Goal: Task Accomplishment & Management: Use online tool/utility

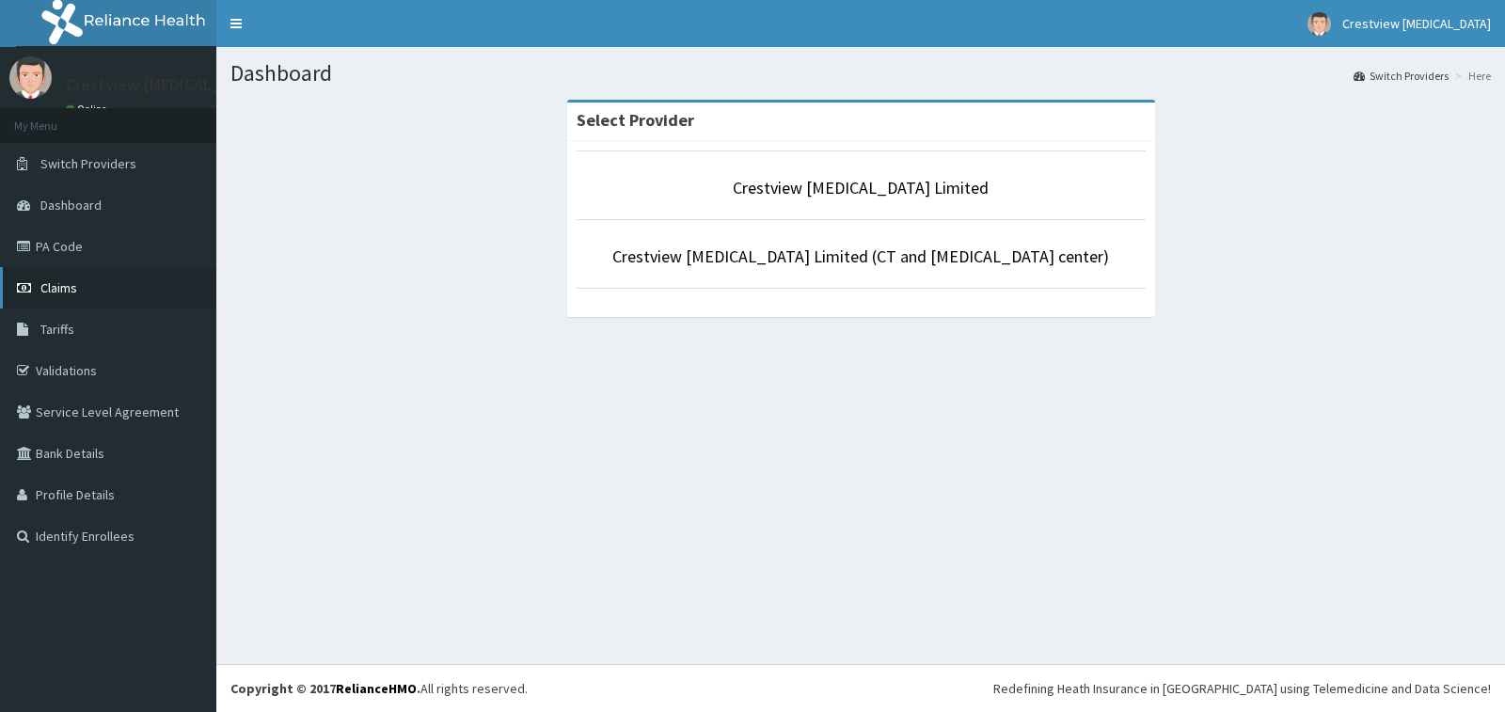
click at [93, 302] on link "Claims" at bounding box center [108, 287] width 216 height 41
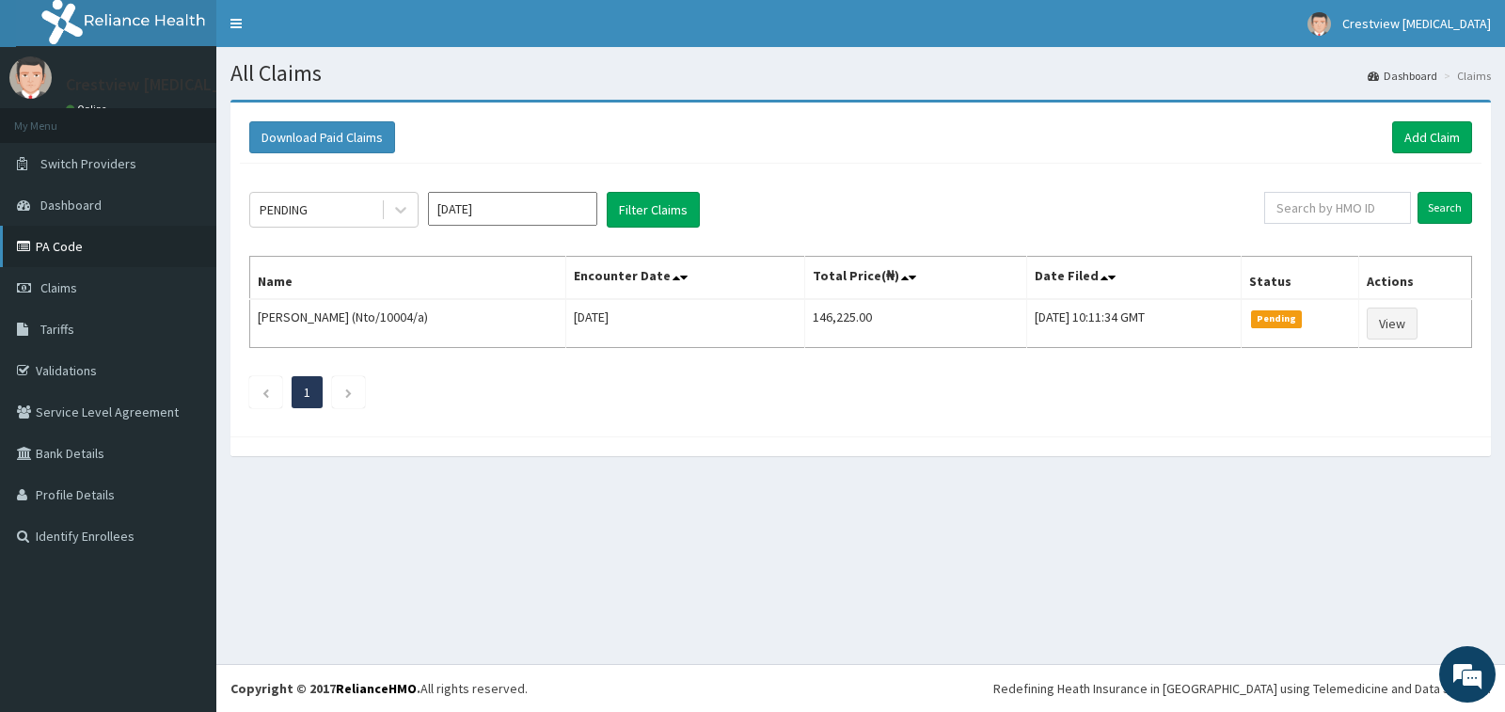
drag, startPoint x: 0, startPoint y: 0, endPoint x: 108, endPoint y: 263, distance: 283.9
click at [108, 263] on link "PA Code" at bounding box center [108, 246] width 216 height 41
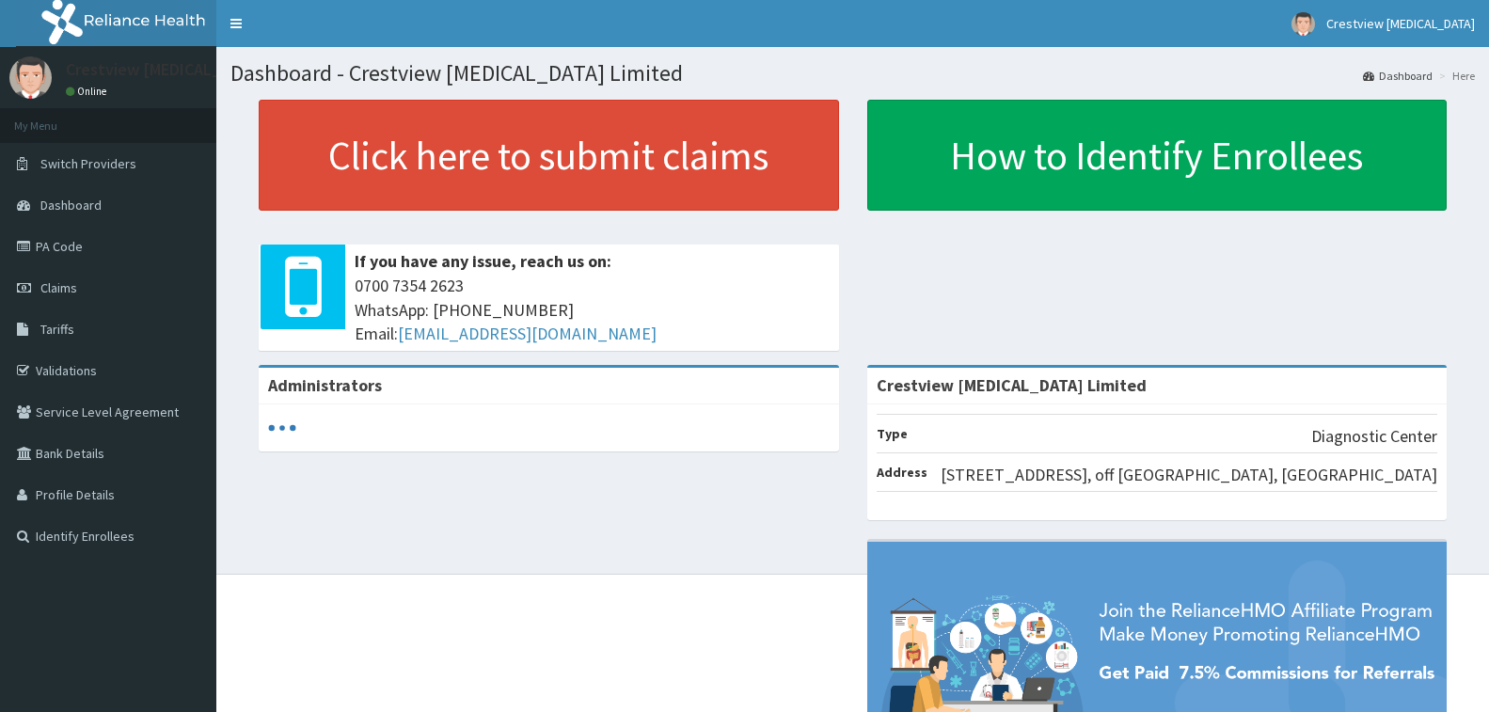
click at [103, 281] on link "Claims" at bounding box center [108, 287] width 216 height 41
drag, startPoint x: 0, startPoint y: 0, endPoint x: 103, endPoint y: 281, distance: 299.8
click at [103, 281] on link "Claims" at bounding box center [108, 287] width 216 height 41
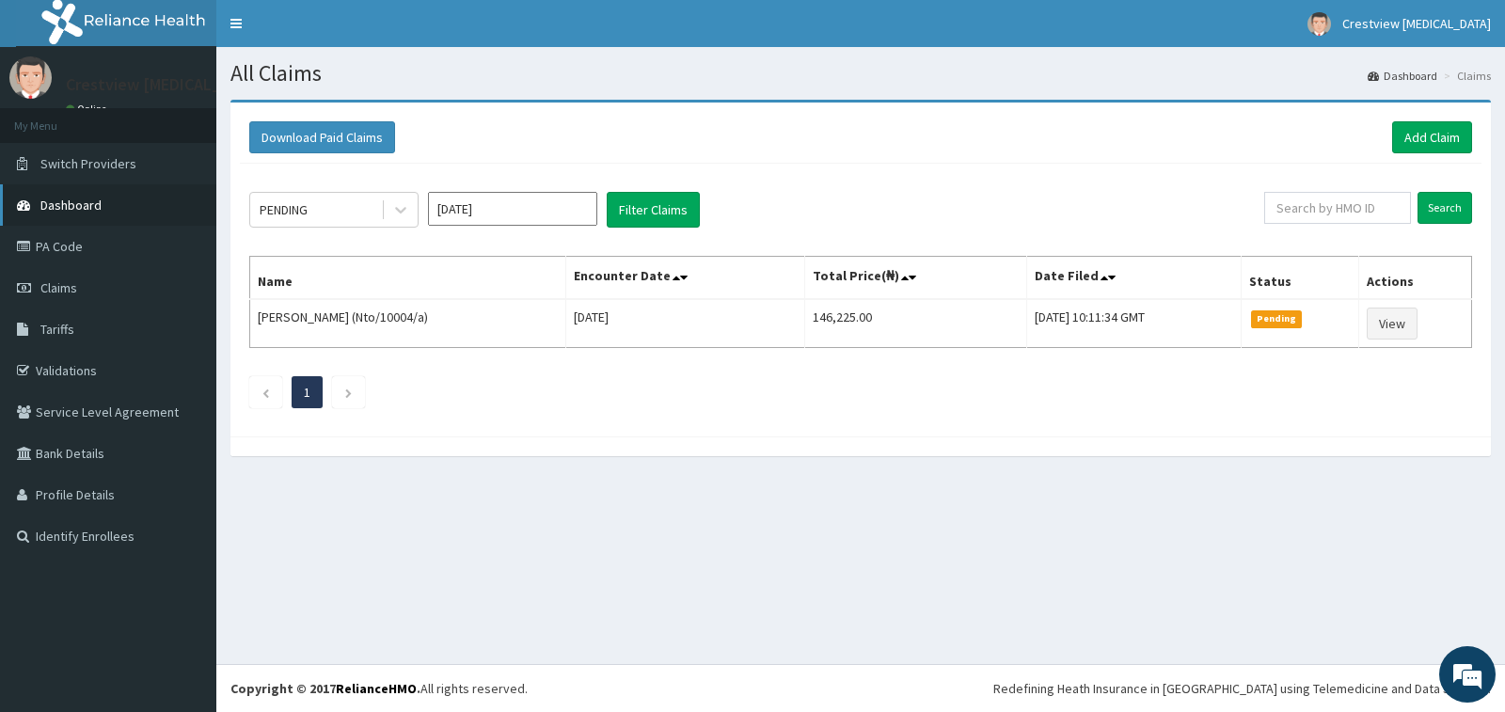
click at [103, 209] on link "Dashboard" at bounding box center [108, 204] width 216 height 41
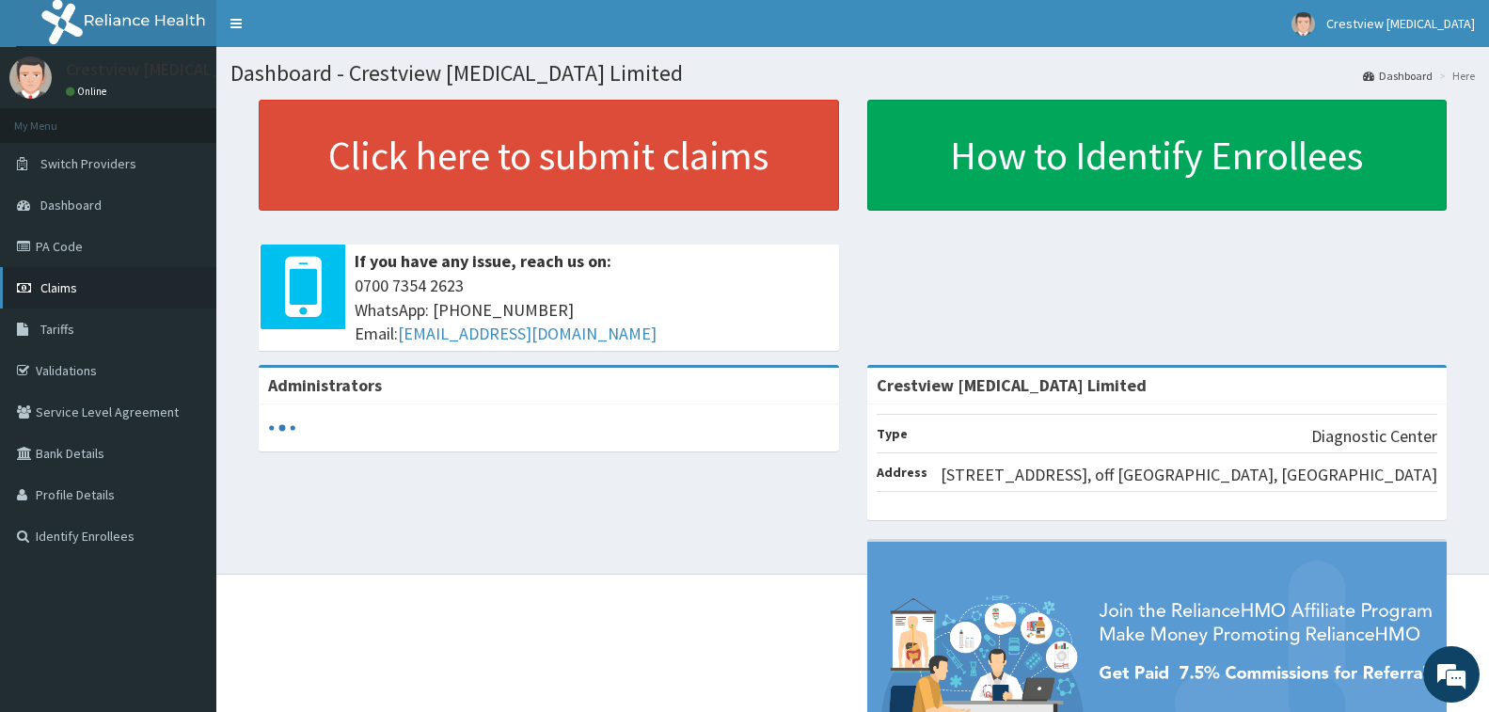
click at [84, 278] on link "Claims" at bounding box center [108, 287] width 216 height 41
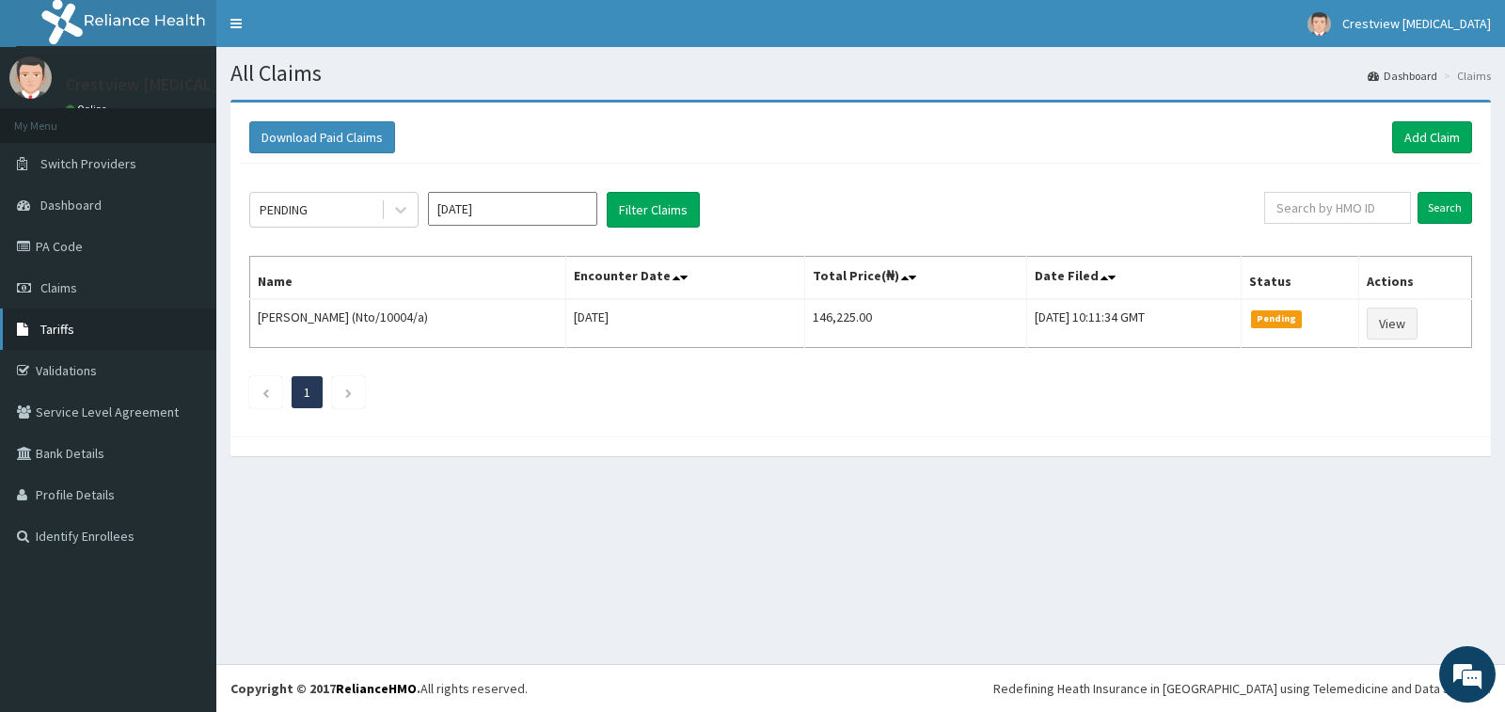
click at [102, 329] on link "Tariffs" at bounding box center [108, 329] width 216 height 41
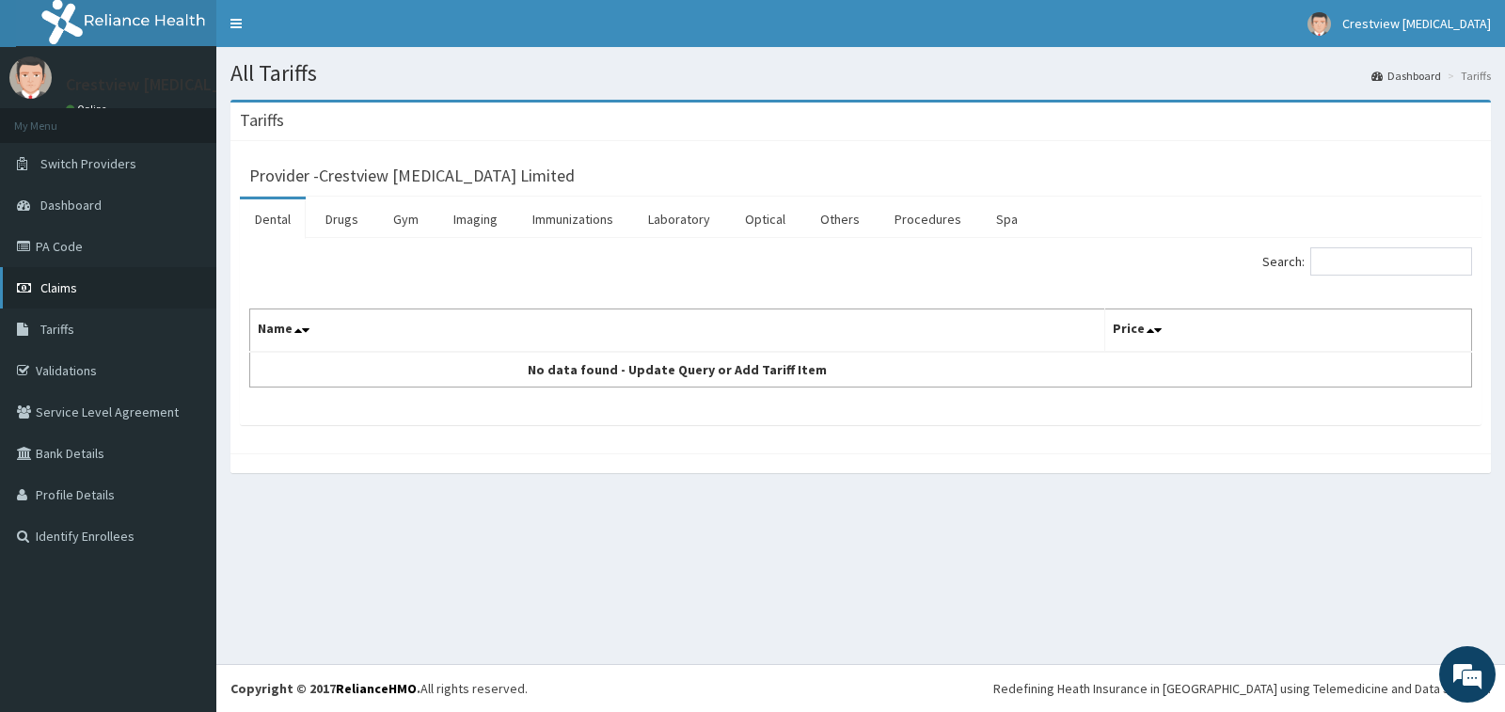
click at [120, 284] on link "Claims" at bounding box center [108, 287] width 216 height 41
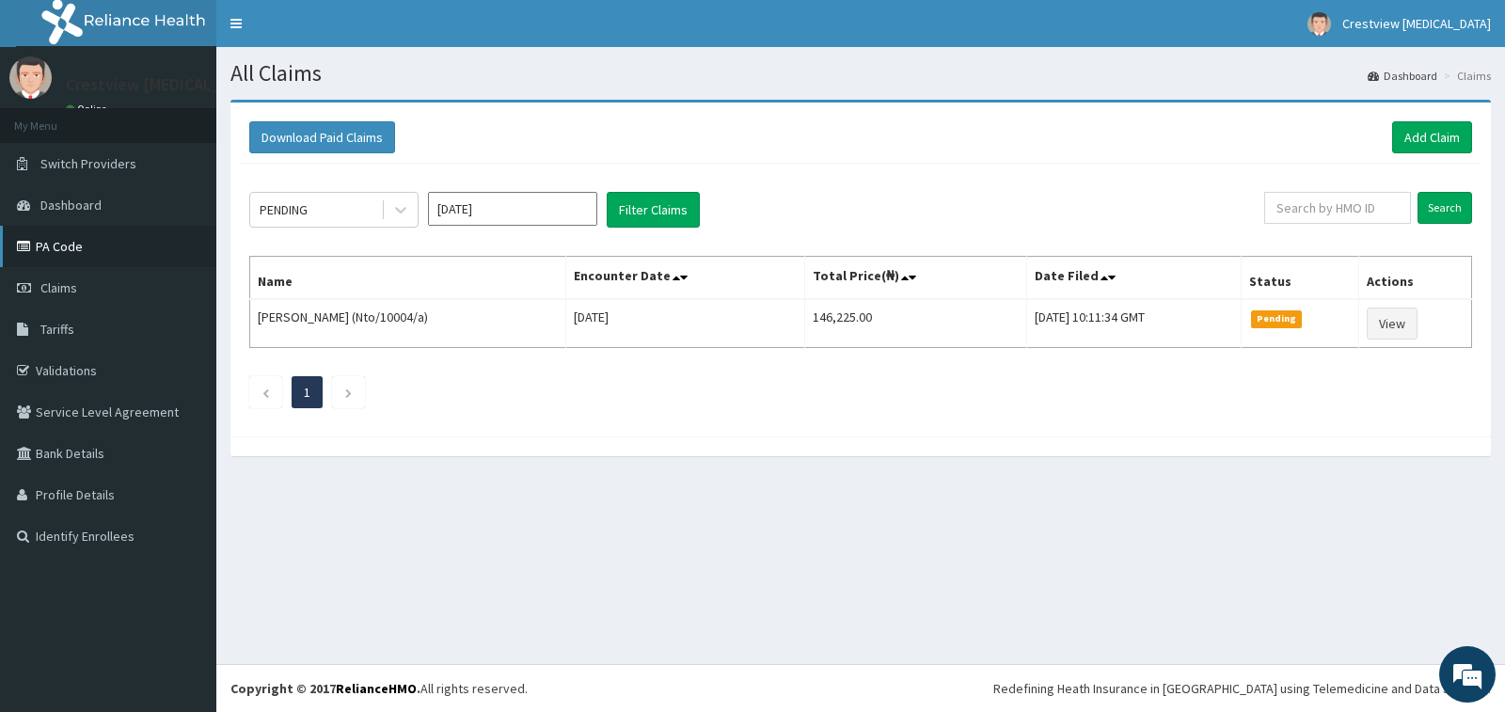
click at [128, 258] on link "PA Code" at bounding box center [108, 246] width 216 height 41
